Goal: Task Accomplishment & Management: Use online tool/utility

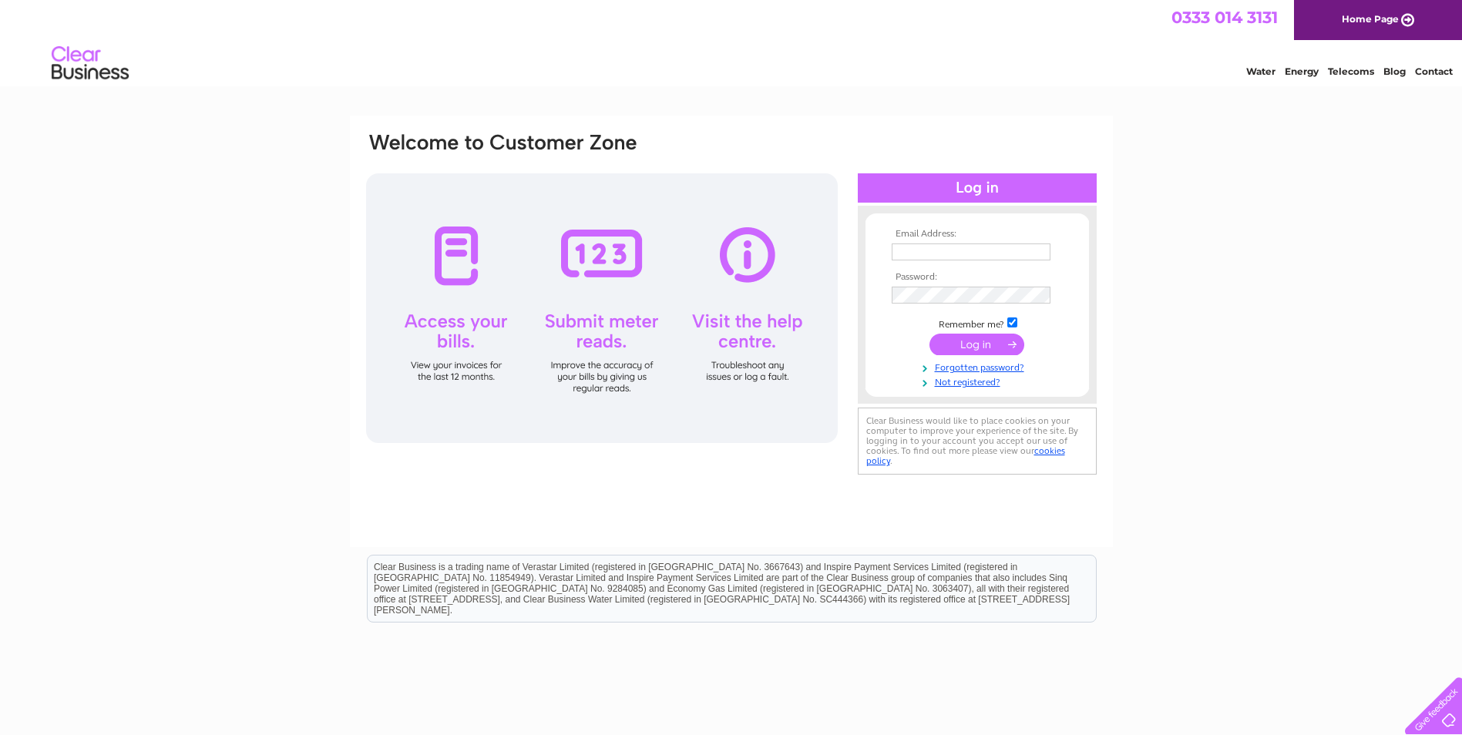
type input "info@trjcontracts.co.uk"
click at [991, 347] on input "submit" at bounding box center [976, 345] width 95 height 22
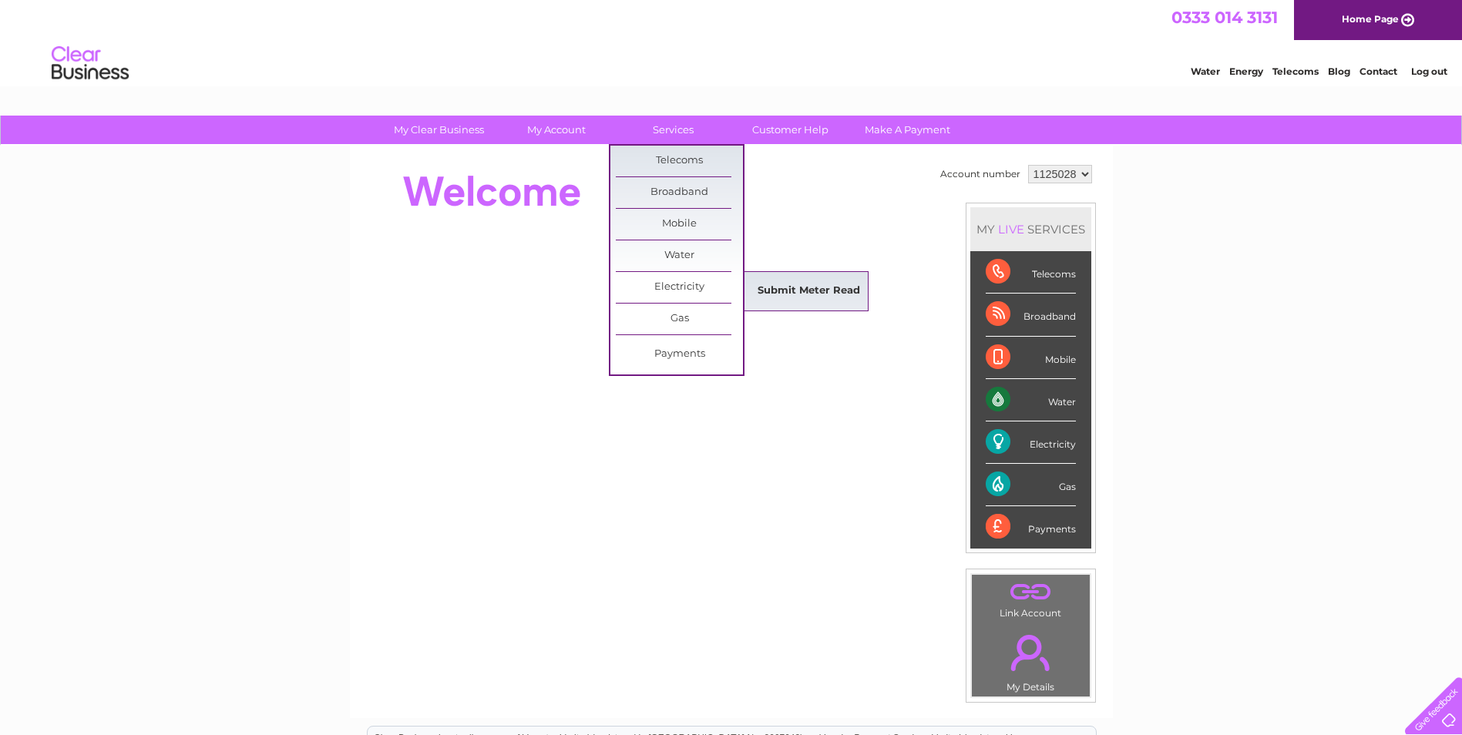
click at [782, 284] on link "Submit Meter Read" at bounding box center [808, 291] width 127 height 31
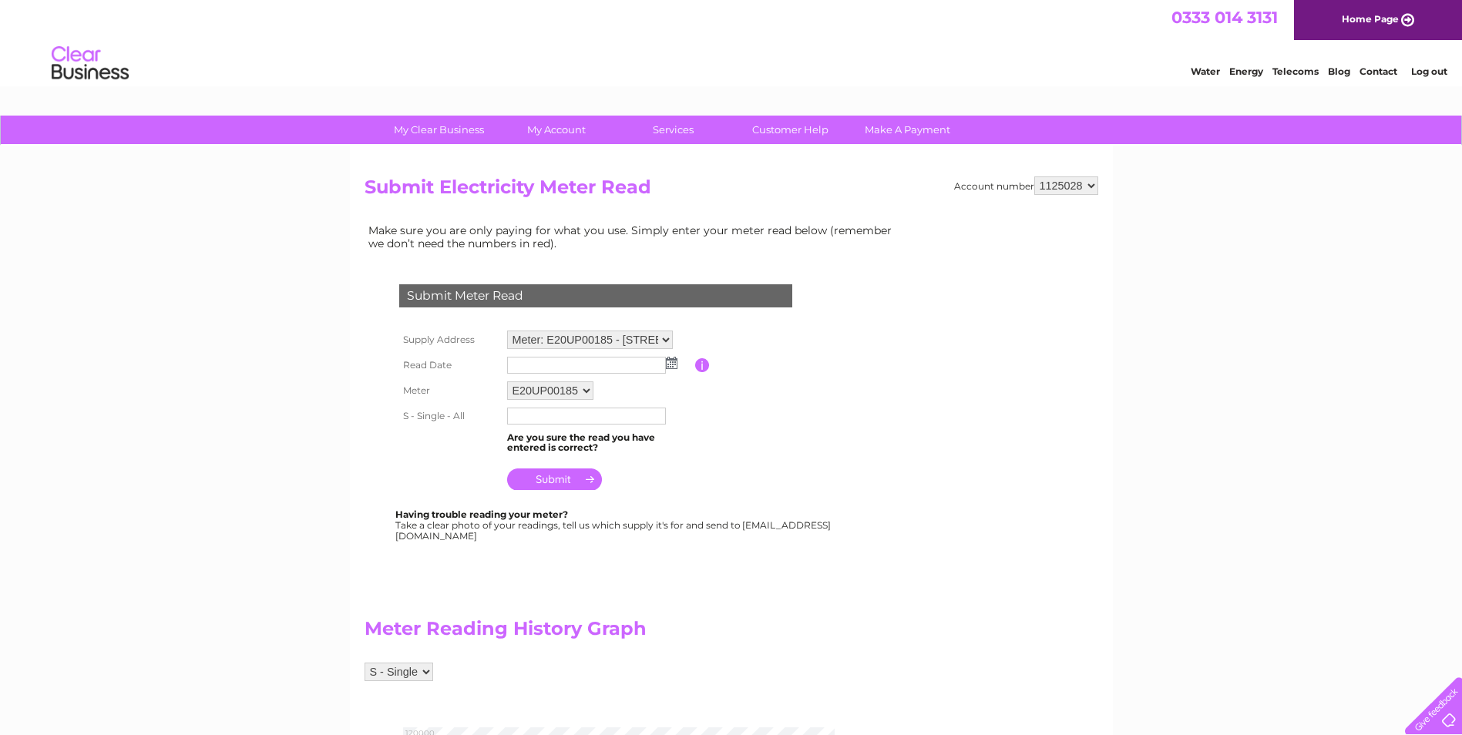
click at [669, 365] on img at bounding box center [672, 363] width 12 height 12
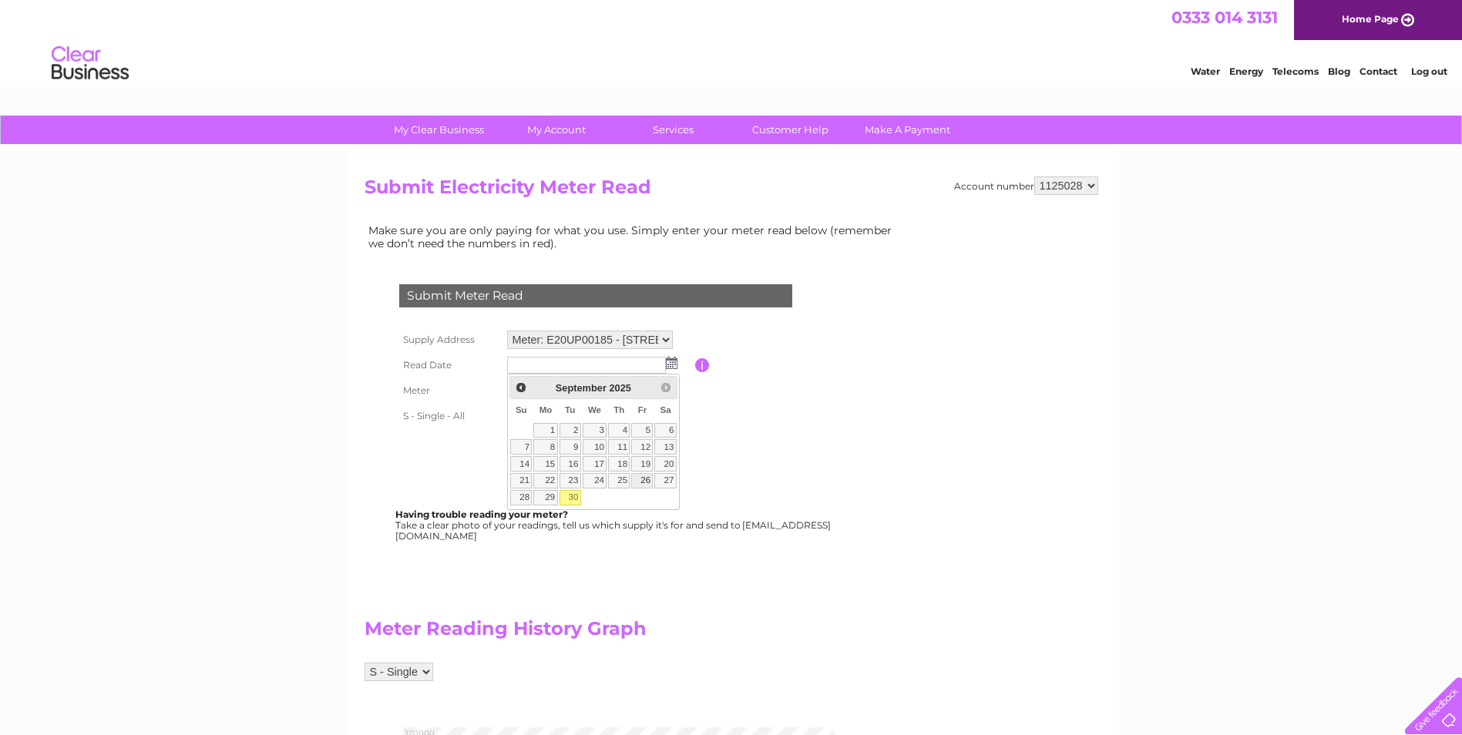
click at [650, 483] on link "26" at bounding box center [642, 480] width 22 height 15
type input "2025/09/26"
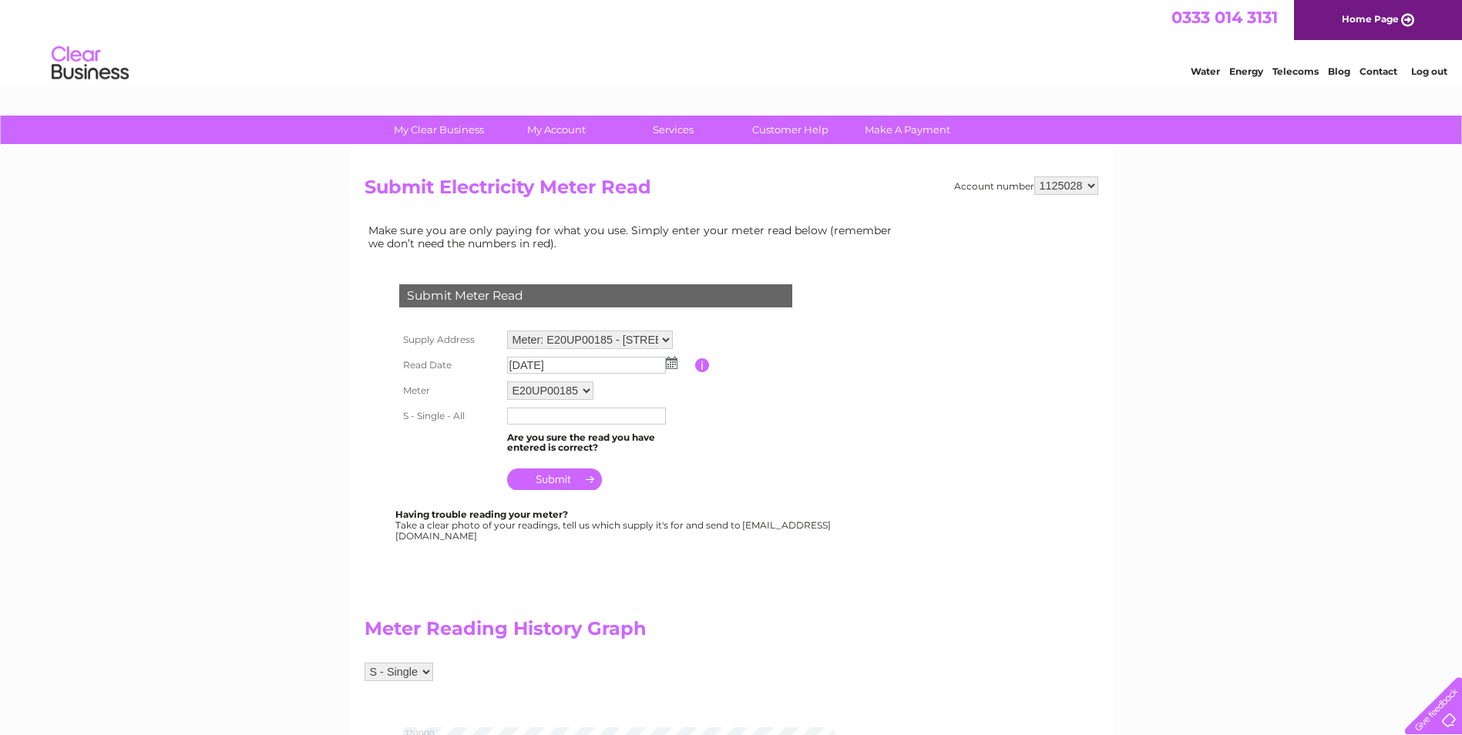
click at [574, 417] on input "text" at bounding box center [586, 416] width 159 height 17
type input "099255"
click at [560, 480] on input "submit" at bounding box center [554, 481] width 95 height 22
